Goal: Task Accomplishment & Management: Manage account settings

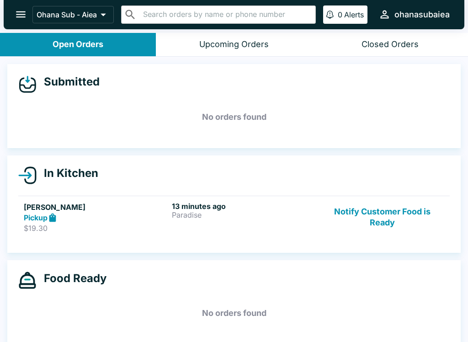
click at [419, 196] on link "Elynelle Dechoso Pickup $19.30 13 minutes ago Paradise Notify Customer Food is …" at bounding box center [234, 217] width 432 height 43
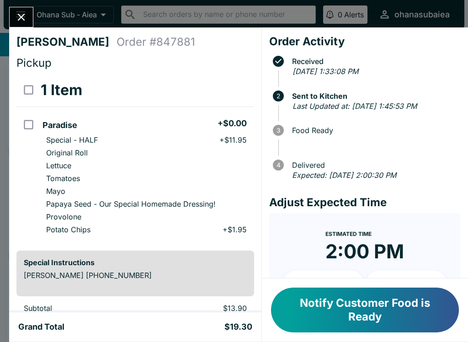
click at [389, 201] on h4 "Adjust Expected Time" at bounding box center [365, 203] width 192 height 14
click at [337, 308] on button "Notify Customer Food is Ready" at bounding box center [365, 310] width 188 height 45
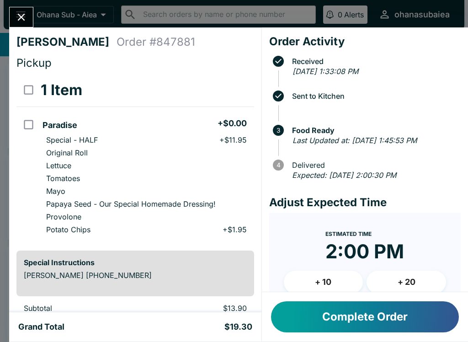
click at [372, 305] on button "Complete Order" at bounding box center [365, 316] width 188 height 31
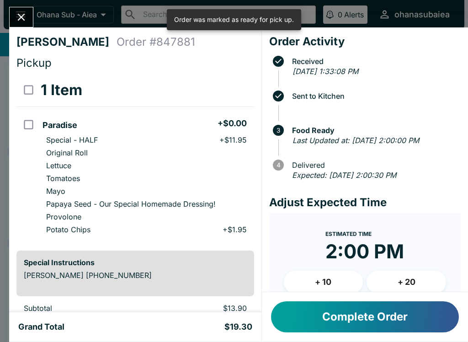
click at [355, 317] on button "Complete Order" at bounding box center [365, 316] width 188 height 31
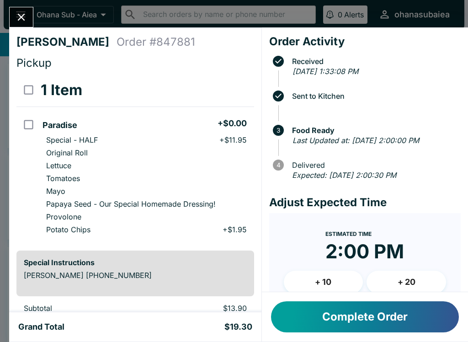
click at [365, 319] on button "Complete Order" at bounding box center [365, 316] width 188 height 31
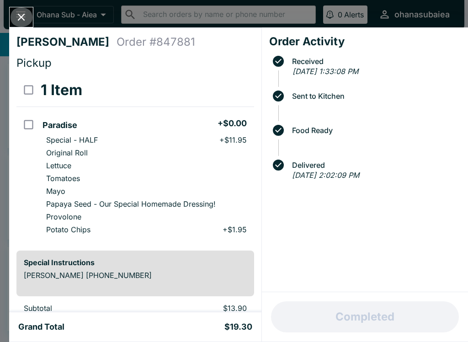
click at [21, 13] on icon "Close" at bounding box center [21, 17] width 12 height 12
